Goal: Information Seeking & Learning: Learn about a topic

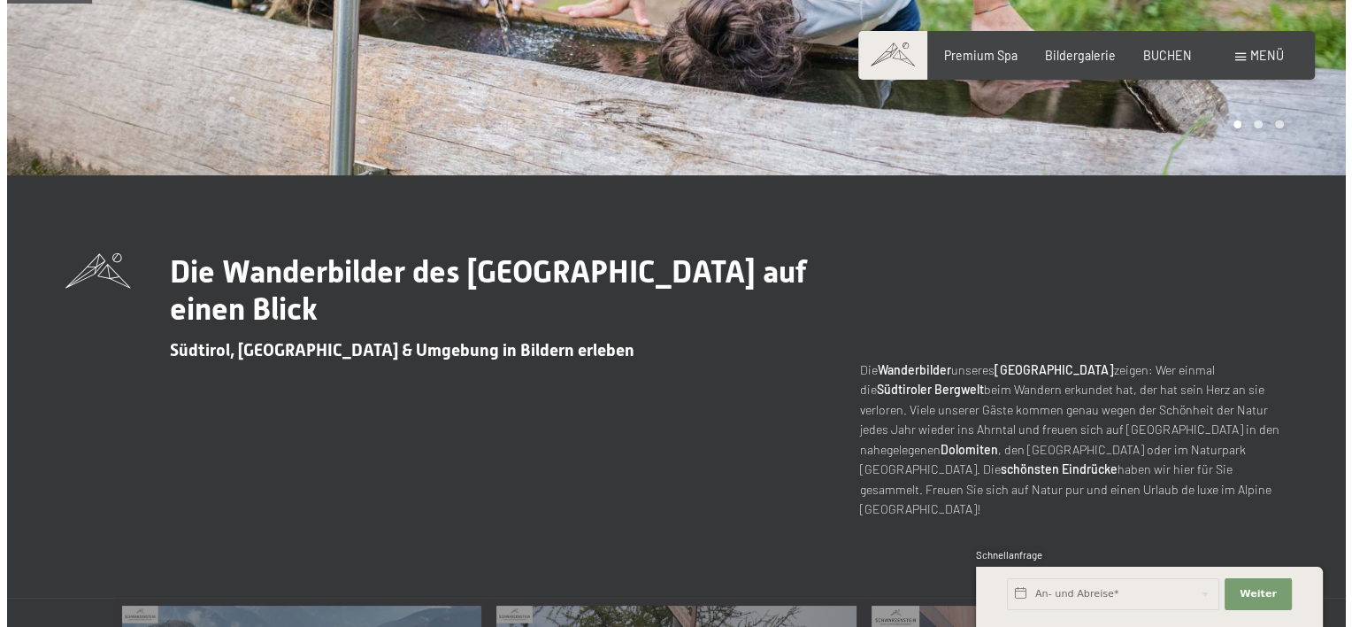
scroll to position [265, 0]
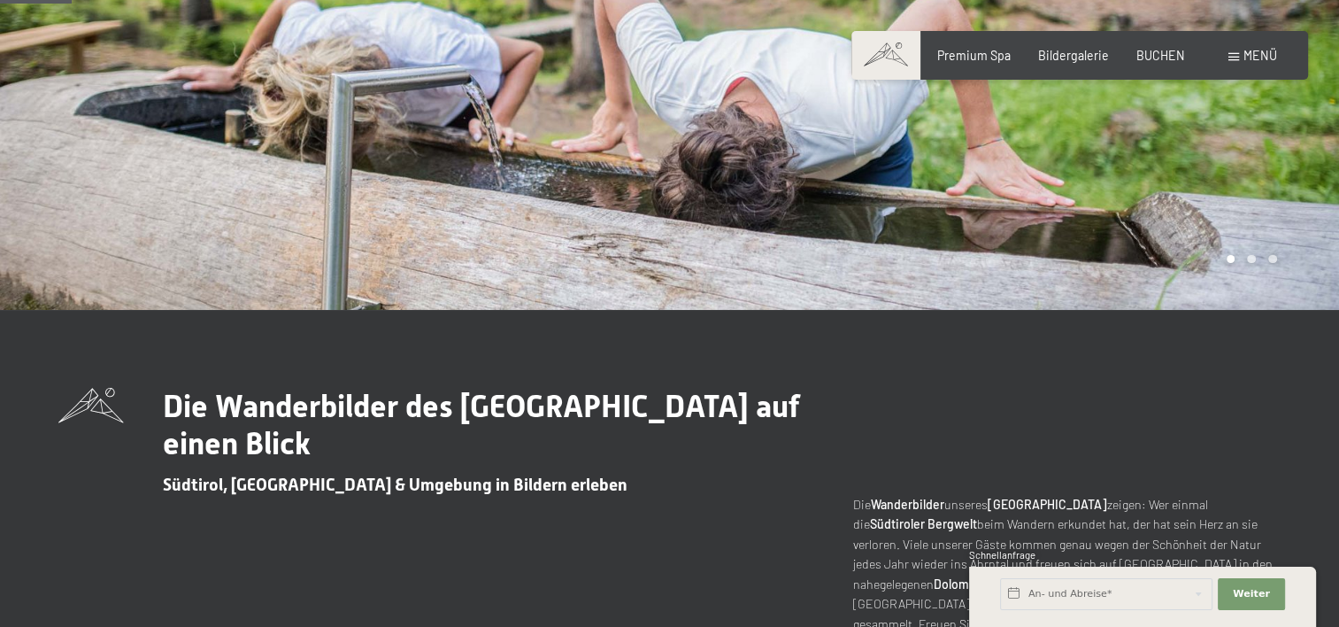
click at [1239, 55] on div "Menü" at bounding box center [1252, 56] width 49 height 18
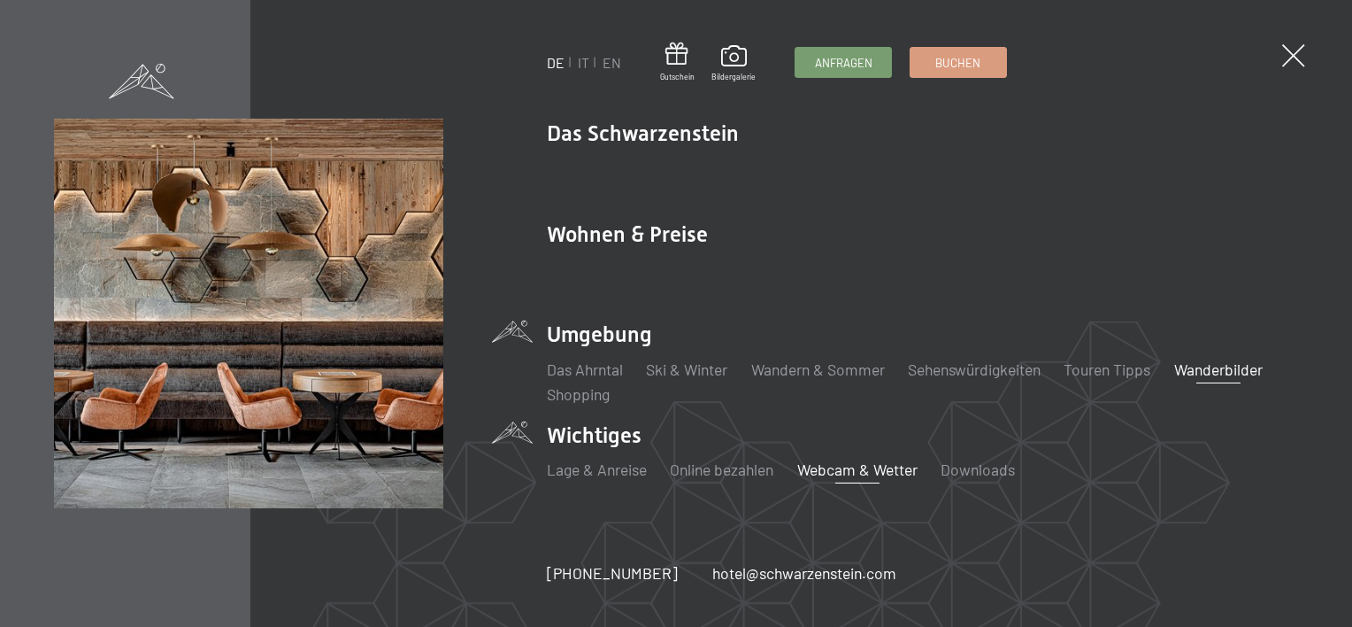
click at [852, 471] on link "Webcam & Wetter" at bounding box center [857, 468] width 120 height 19
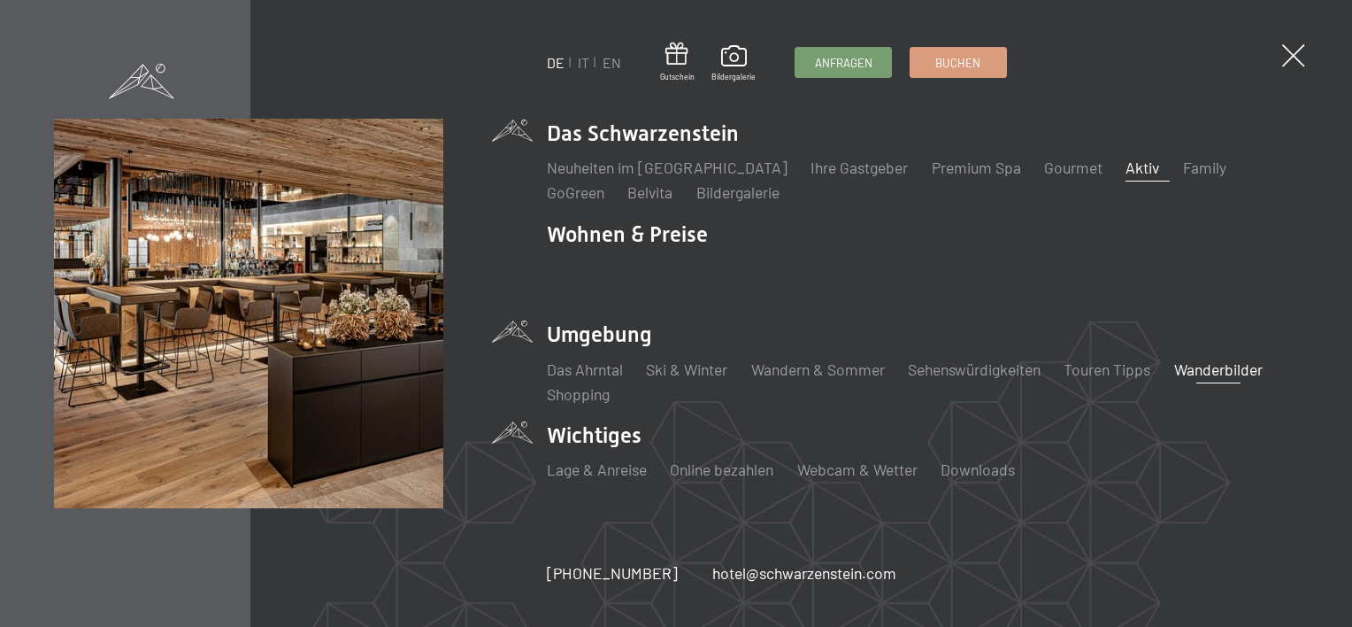
click at [1126, 164] on link "Aktiv" at bounding box center [1143, 167] width 34 height 19
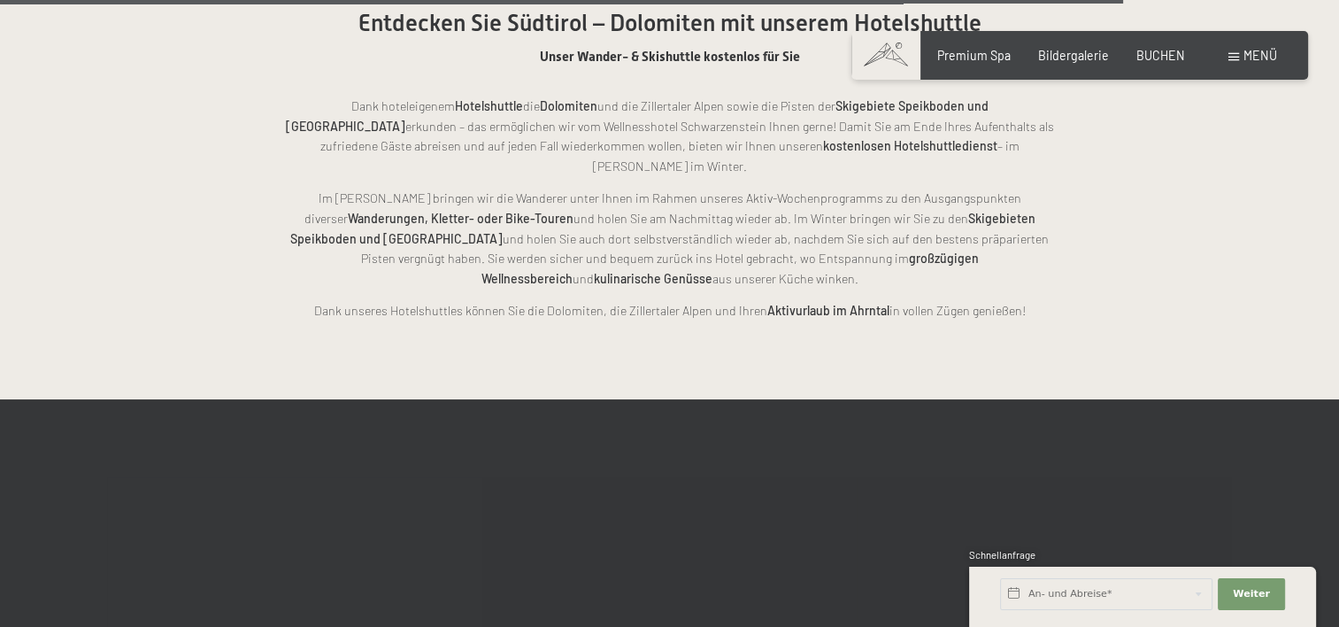
scroll to position [4071, 0]
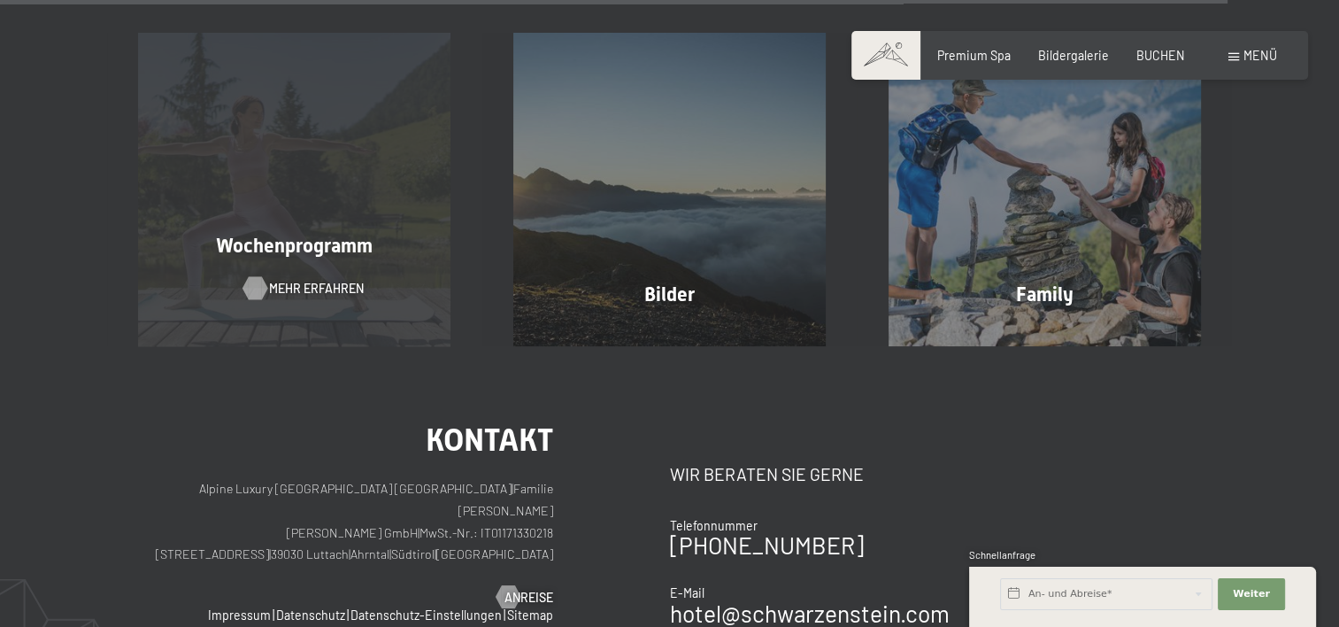
click at [304, 280] on span "Mehr erfahren" at bounding box center [316, 289] width 95 height 18
